Goal: Task Accomplishment & Management: Manage account settings

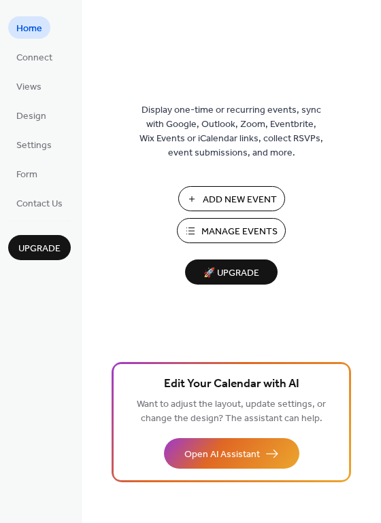
click at [229, 233] on span "Manage Events" at bounding box center [239, 232] width 76 height 14
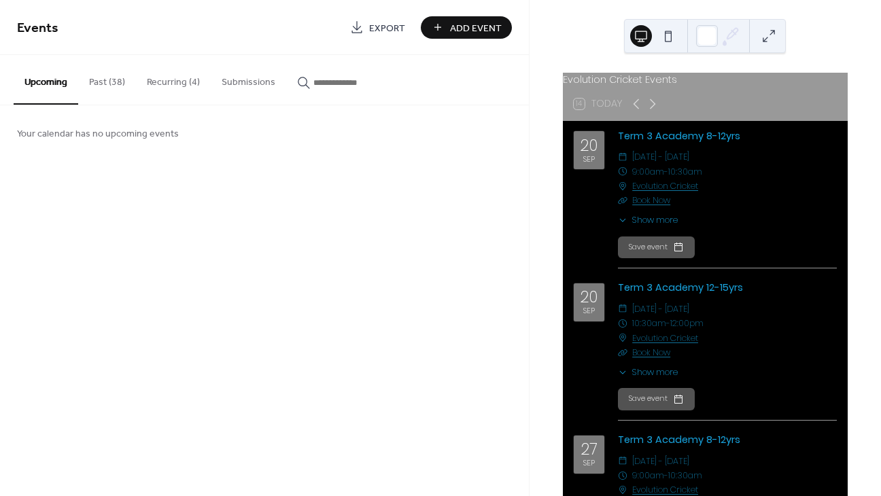
click at [99, 81] on button "Past (38)" at bounding box center [107, 79] width 58 height 48
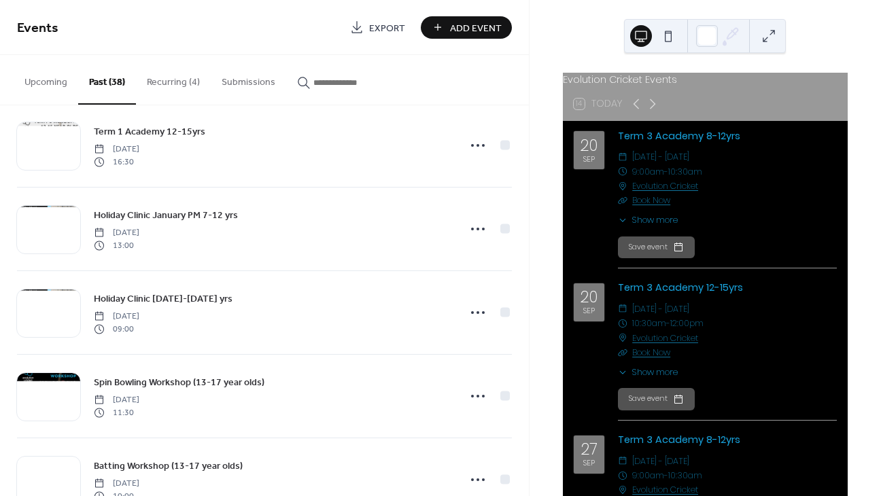
scroll to position [441, 0]
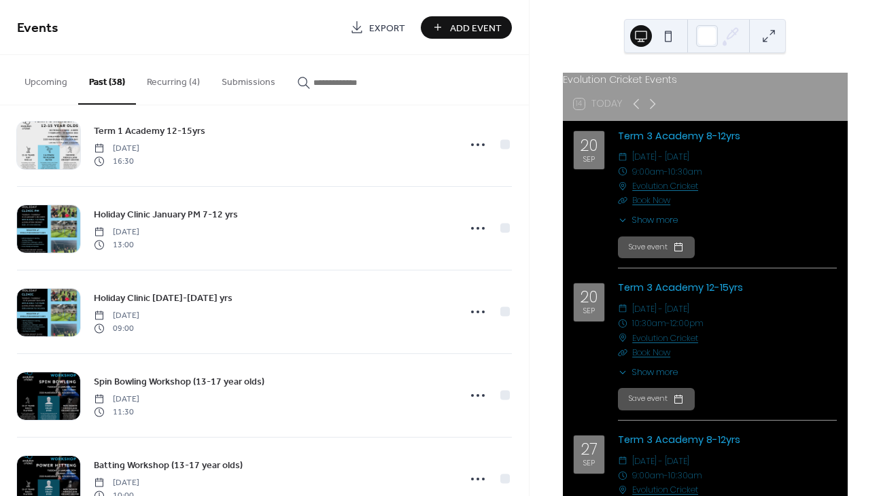
click at [176, 75] on button "Recurring (4)" at bounding box center [173, 79] width 75 height 48
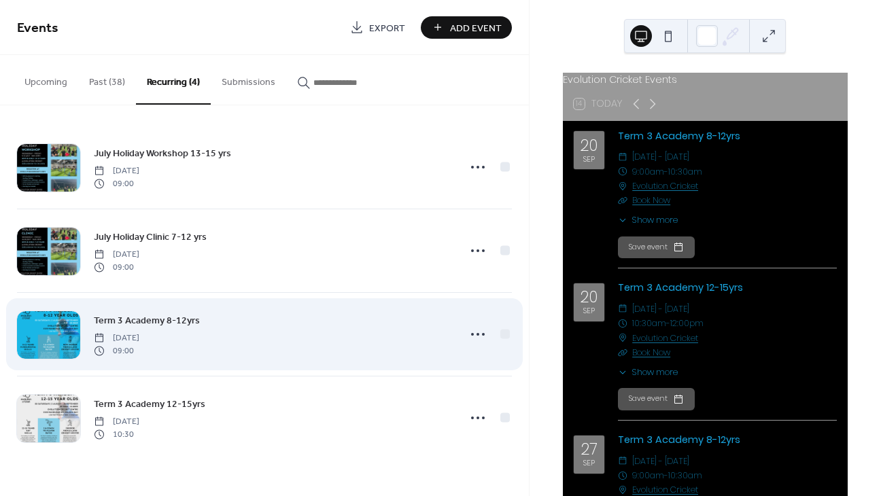
click at [164, 317] on span "Term 3 Academy 8-12yrs" at bounding box center [147, 321] width 106 height 14
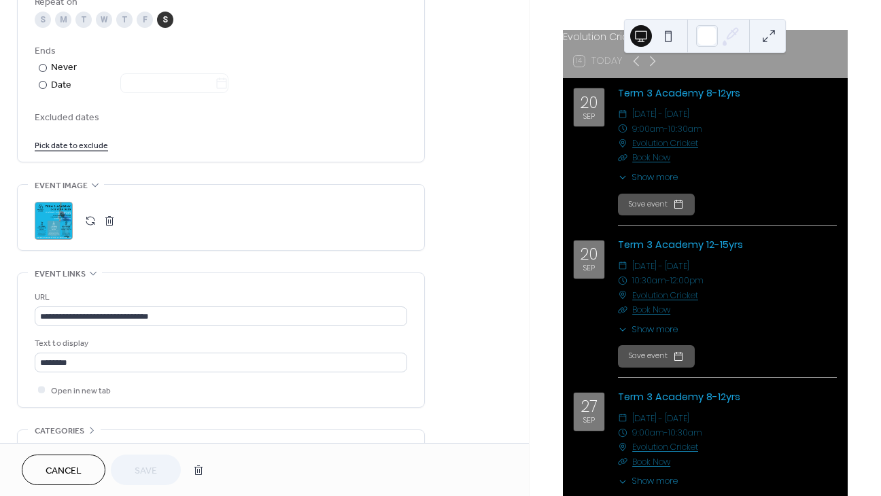
scroll to position [44, 0]
